Goal: Understand process/instructions

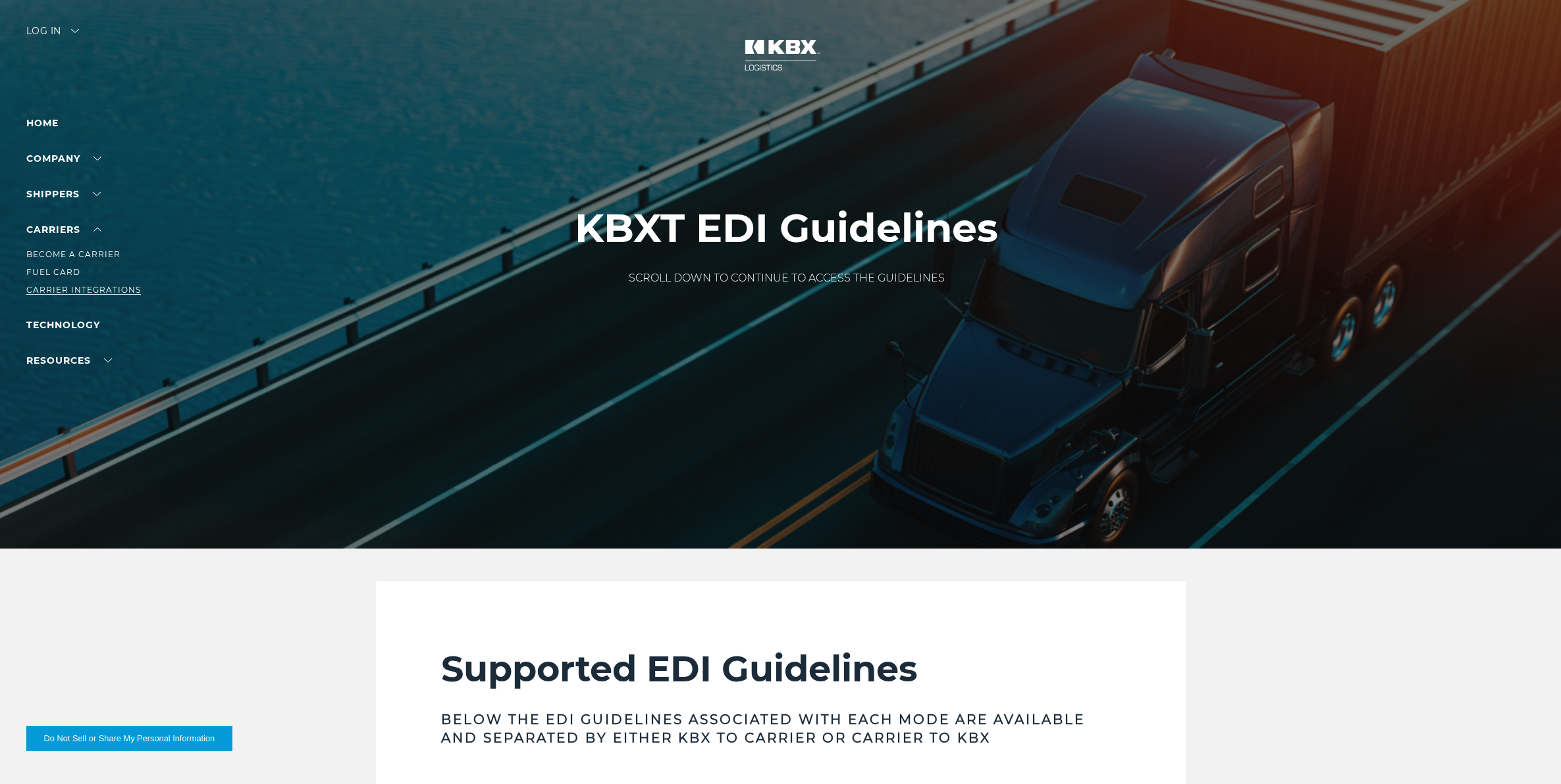
click at [58, 286] on link "Carrier Integrations" at bounding box center [83, 290] width 114 height 10
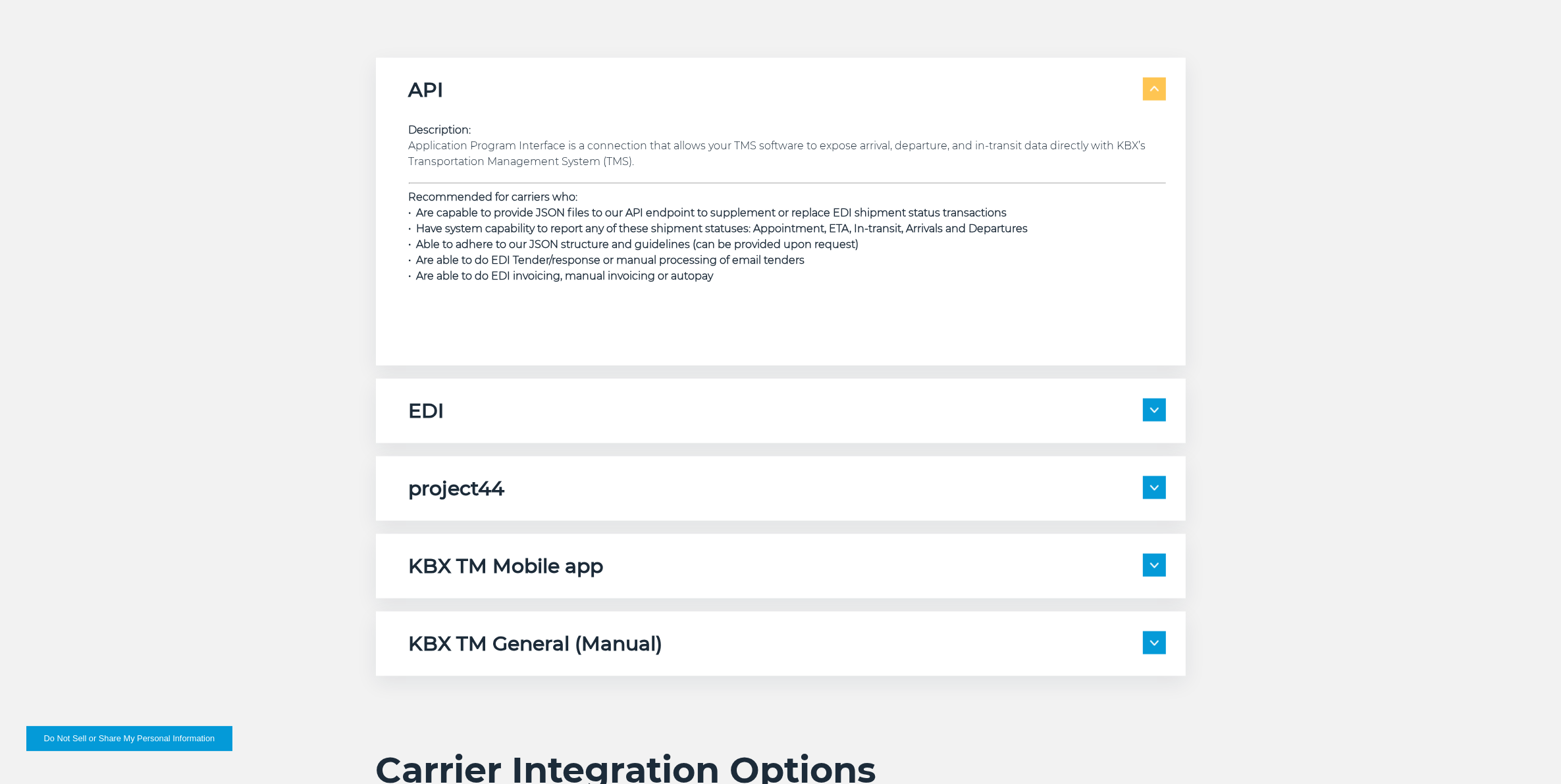
scroll to position [2386, 0]
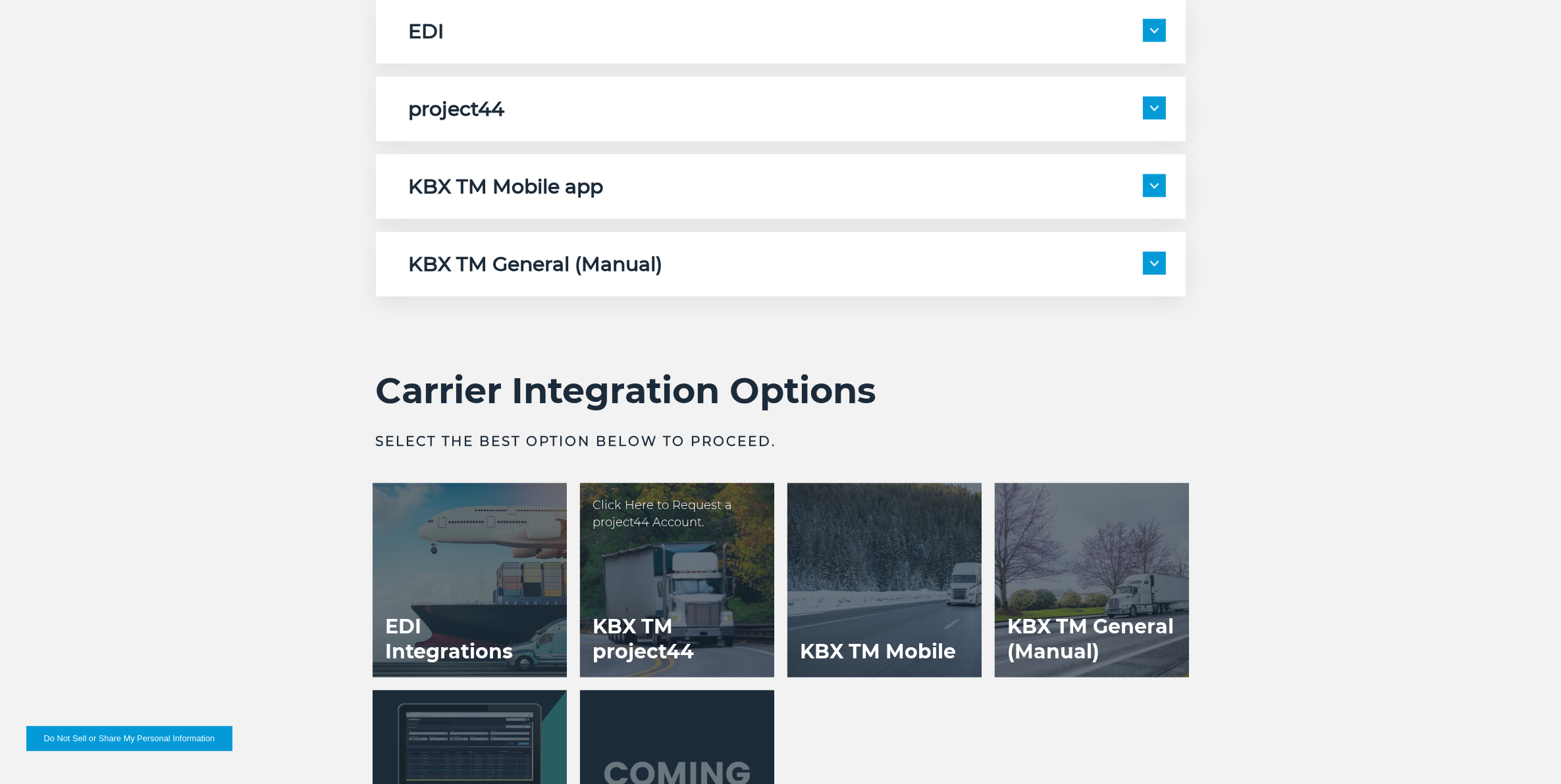
click at [729, 588] on div at bounding box center [677, 581] width 194 height 194
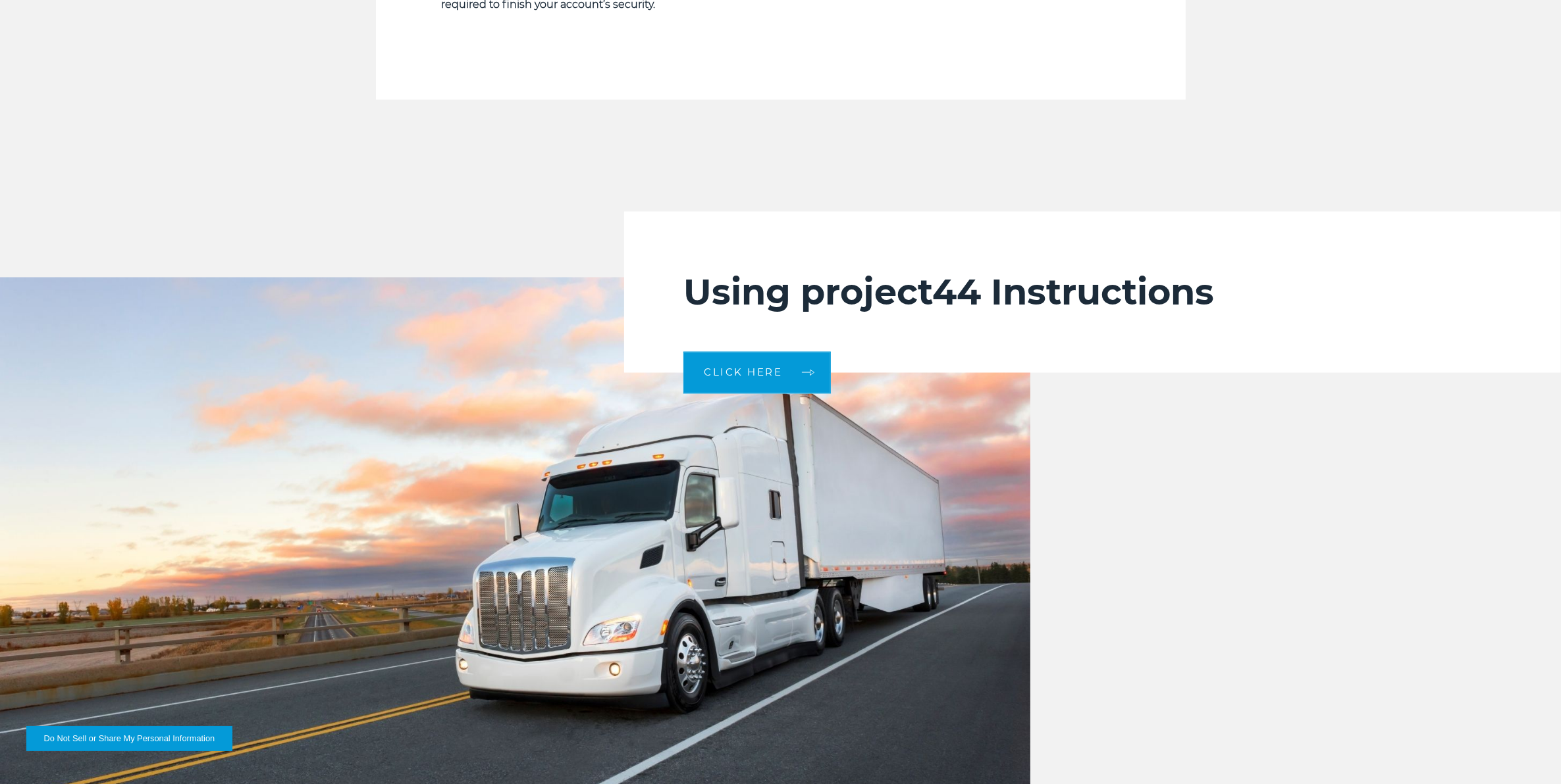
scroll to position [2879, 0]
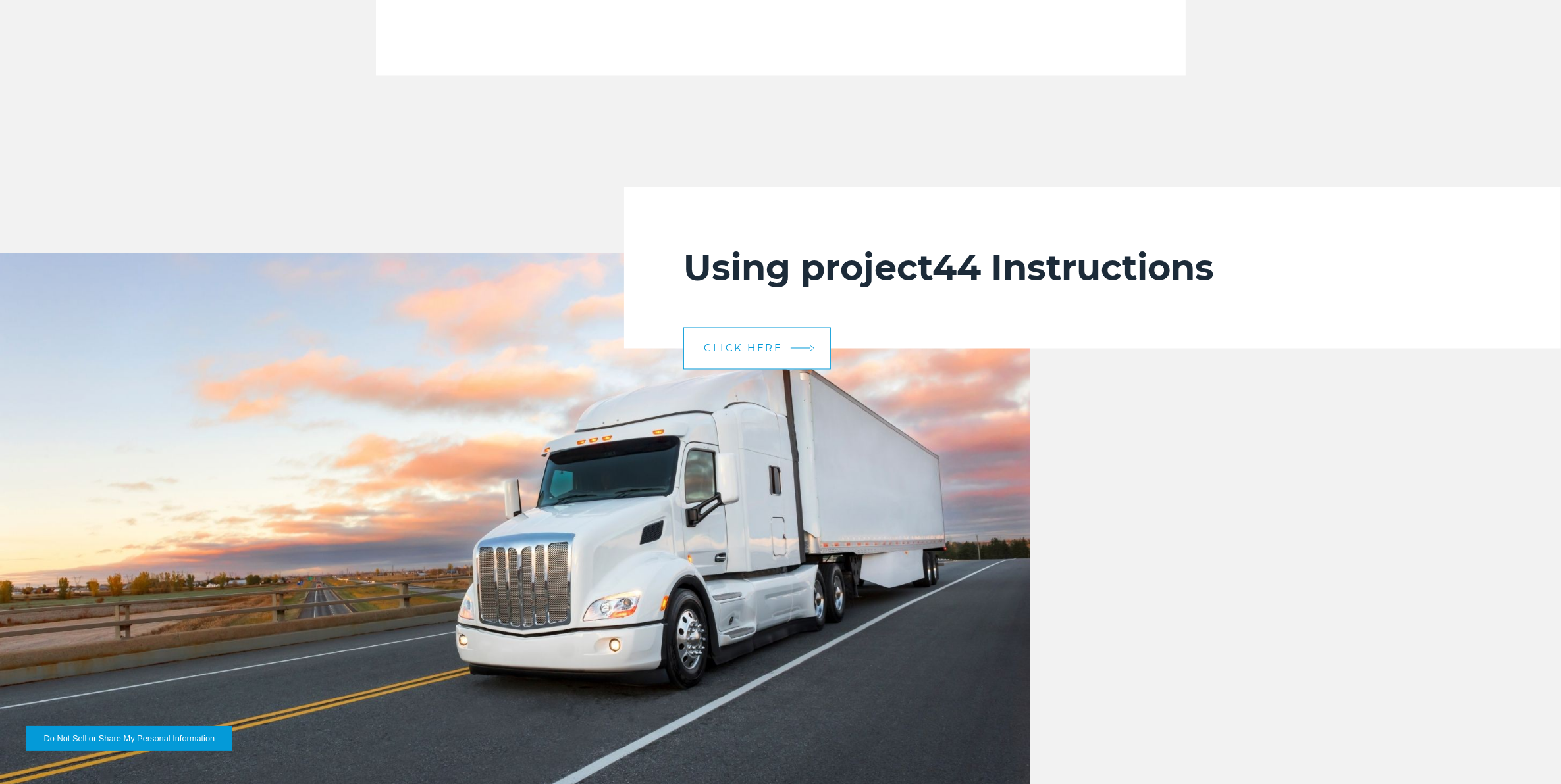
click at [751, 361] on link "CLICK HERE" at bounding box center [757, 349] width 147 height 42
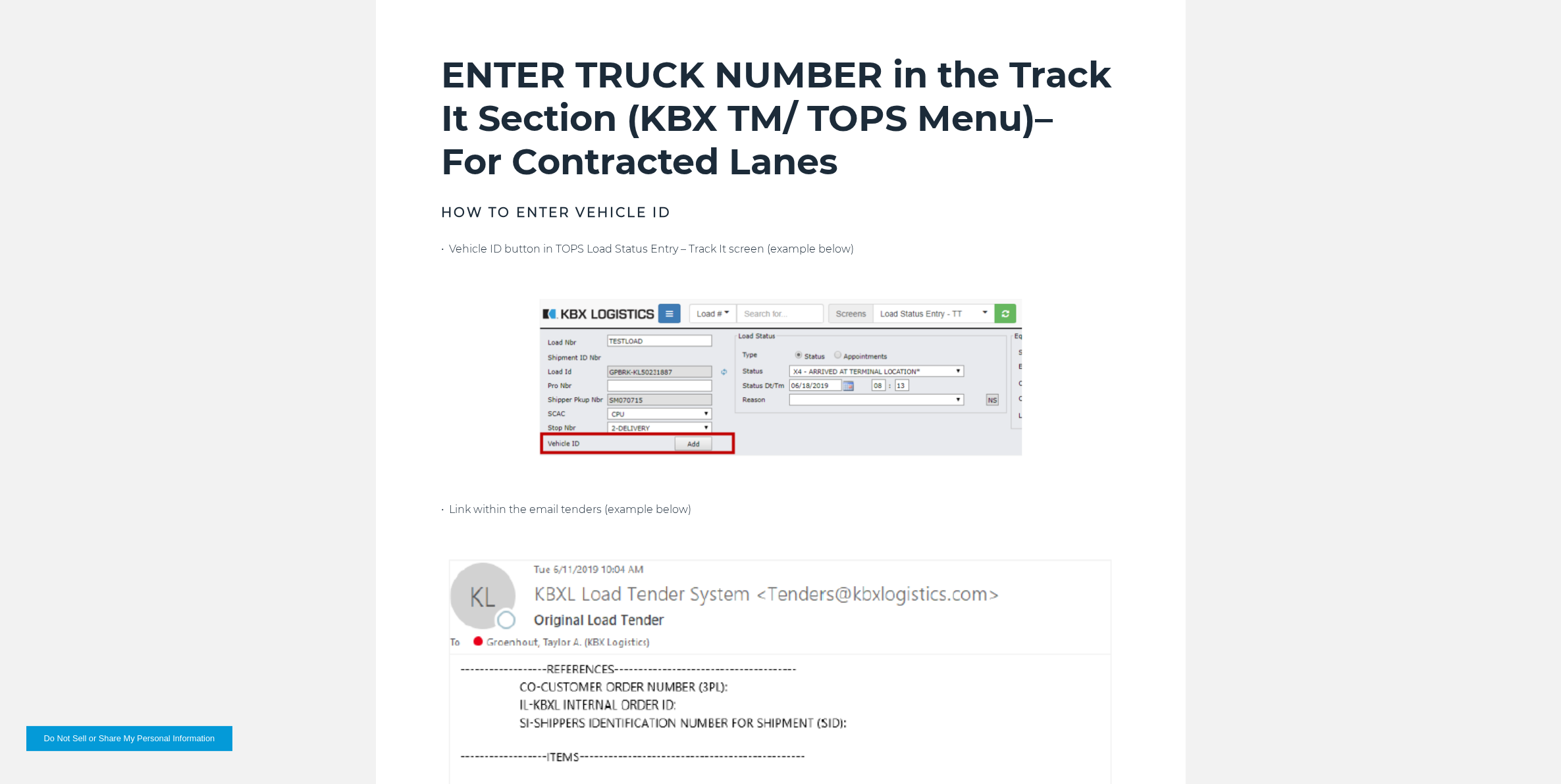
scroll to position [905, 0]
